Goal: Find specific page/section: Find specific page/section

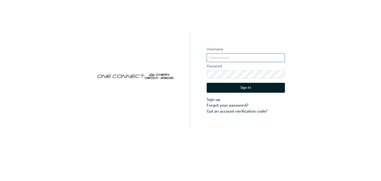
type input "CHAU0210"
click at [226, 86] on button "Sign In" at bounding box center [246, 88] width 78 height 10
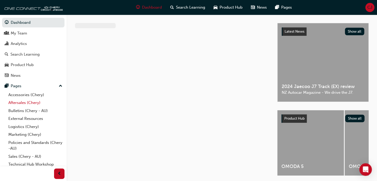
click at [36, 103] on link "Aftersales (Chery)" at bounding box center [35, 103] width 58 height 8
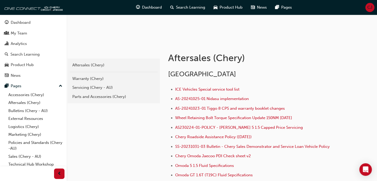
scroll to position [87, 0]
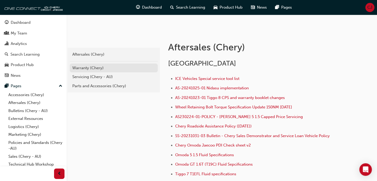
click at [85, 68] on div "Warranty (Chery)" at bounding box center [113, 68] width 83 height 6
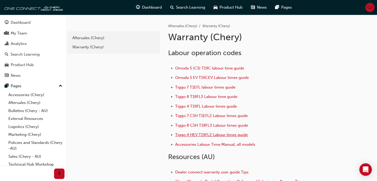
click at [196, 134] on span "Tiggo 4 HEV T19FL2 Labour times guide" at bounding box center [211, 134] width 73 height 5
